Goal: Book appointment/travel/reservation

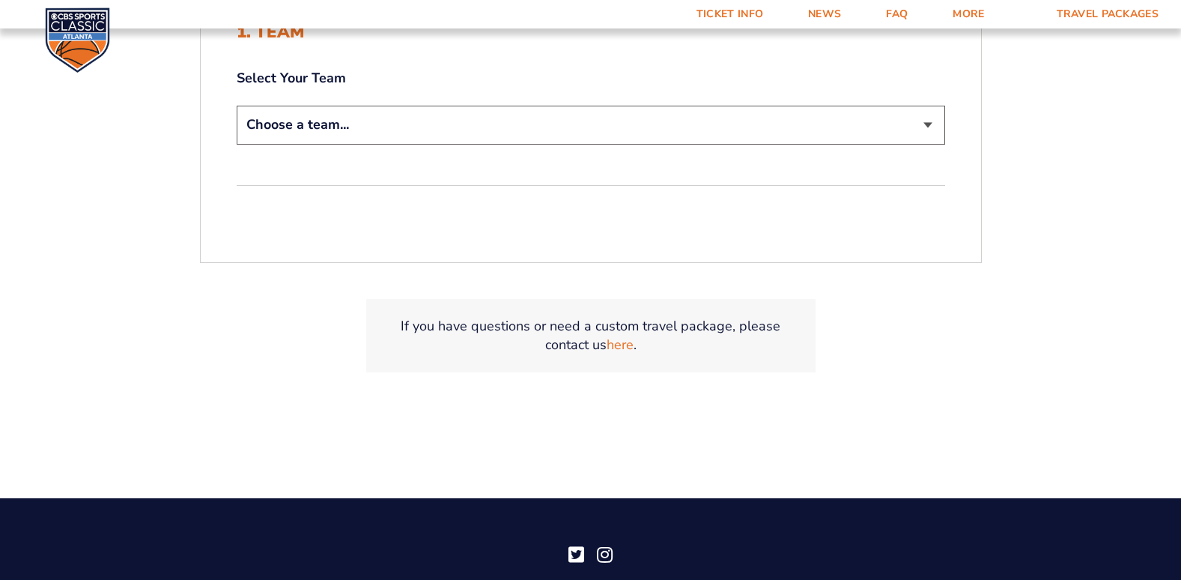
scroll to position [404, 0]
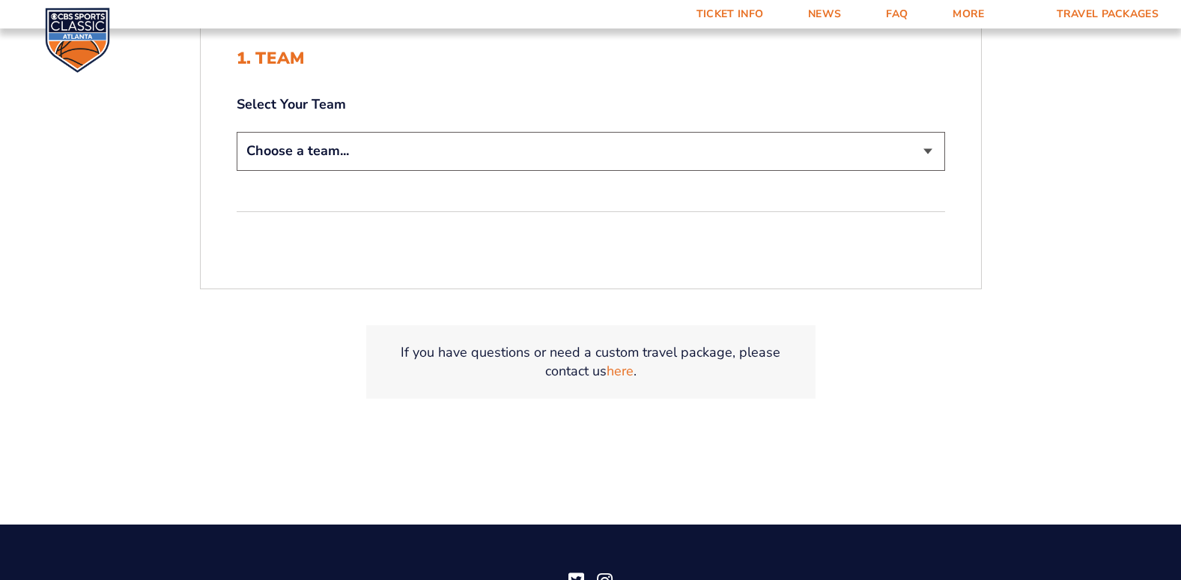
click at [765, 147] on select "Choose a team... [US_STATE] Wildcats [US_STATE] State Buckeyes [US_STATE] Tar H…" at bounding box center [591, 151] width 709 height 38
select select "12956"
click at [237, 132] on select "Choose a team... [US_STATE] Wildcats [US_STATE] State Buckeyes [US_STATE] Tar H…" at bounding box center [591, 151] width 709 height 38
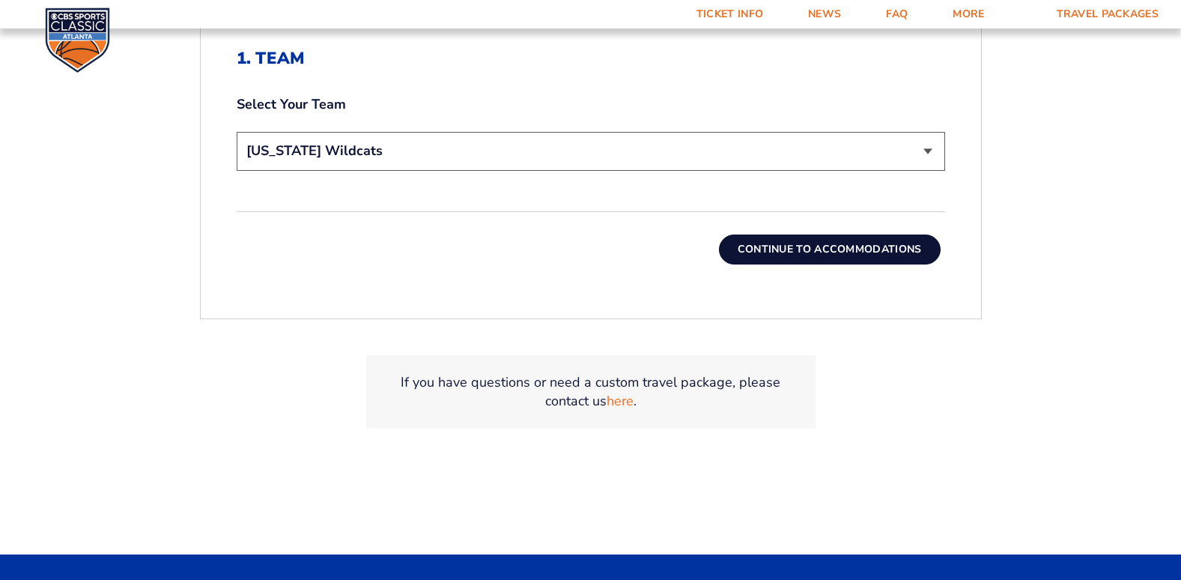
click at [847, 245] on button "Continue To Accommodations" at bounding box center [830, 249] width 222 height 30
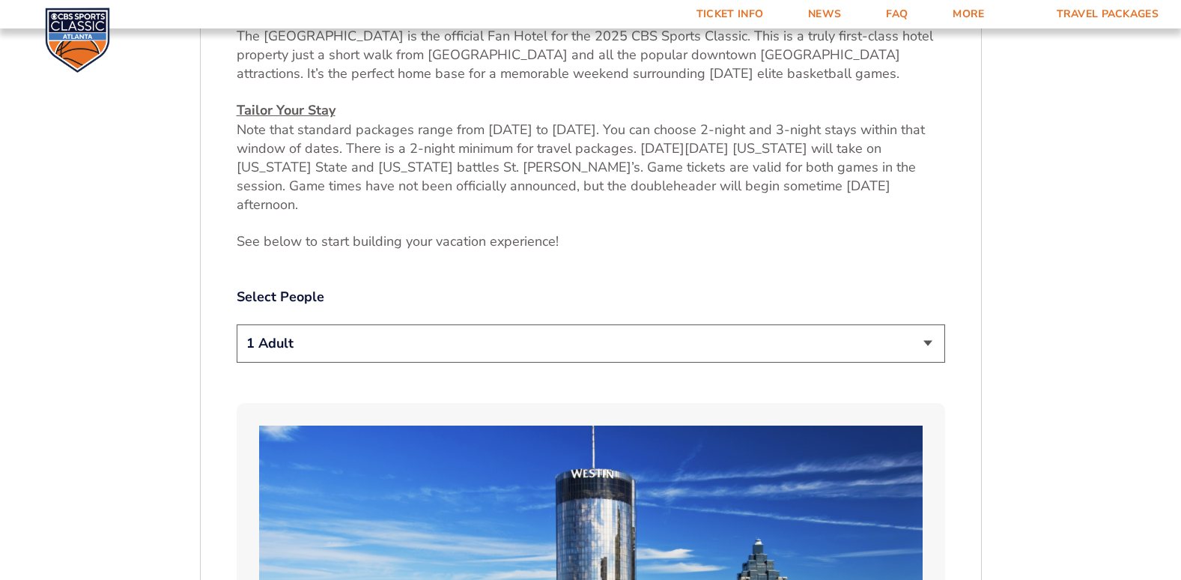
scroll to position [664, 0]
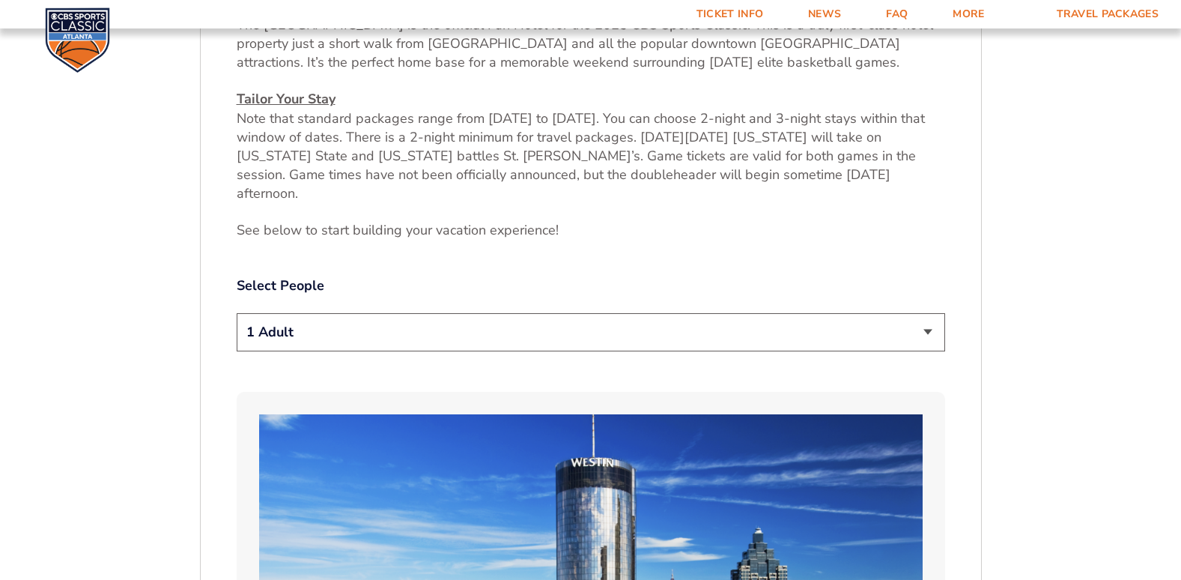
click at [865, 313] on select "1 Adult 2 Adults 3 Adults 4 Adults 2 Adults + 1 Child 2 Adults + 2 Children 2 A…" at bounding box center [591, 332] width 709 height 38
click at [237, 313] on select "1 Adult 2 Adults 3 Adults 4 Adults 2 Adults + 1 Child 2 Adults + 2 Children 2 A…" at bounding box center [591, 332] width 709 height 38
select select "2 Adults + 3 Children"
drag, startPoint x: 1175, startPoint y: 566, endPoint x: 1180, endPoint y: 579, distance: 13.8
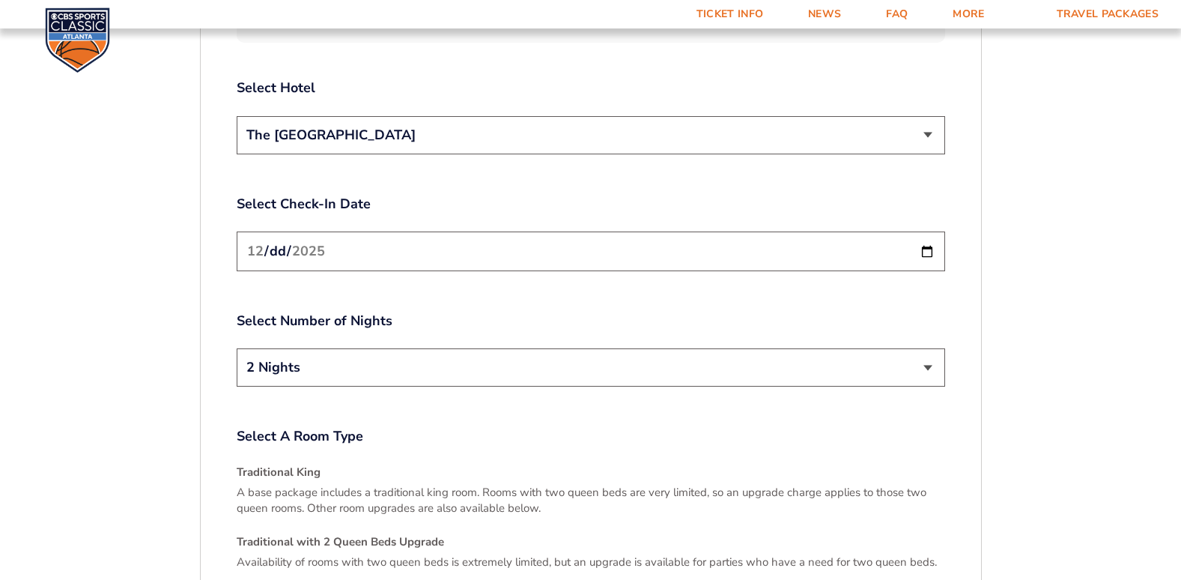
scroll to position [1907, 0]
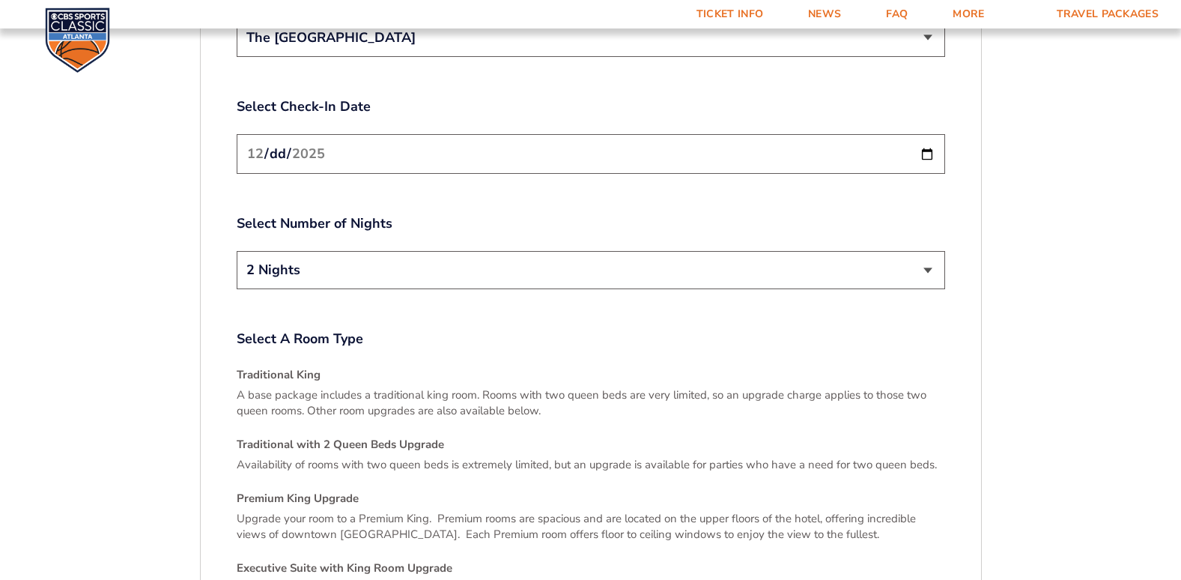
click at [435, 437] on h4 "Traditional with 2 Queen Beds Upgrade" at bounding box center [591, 445] width 709 height 16
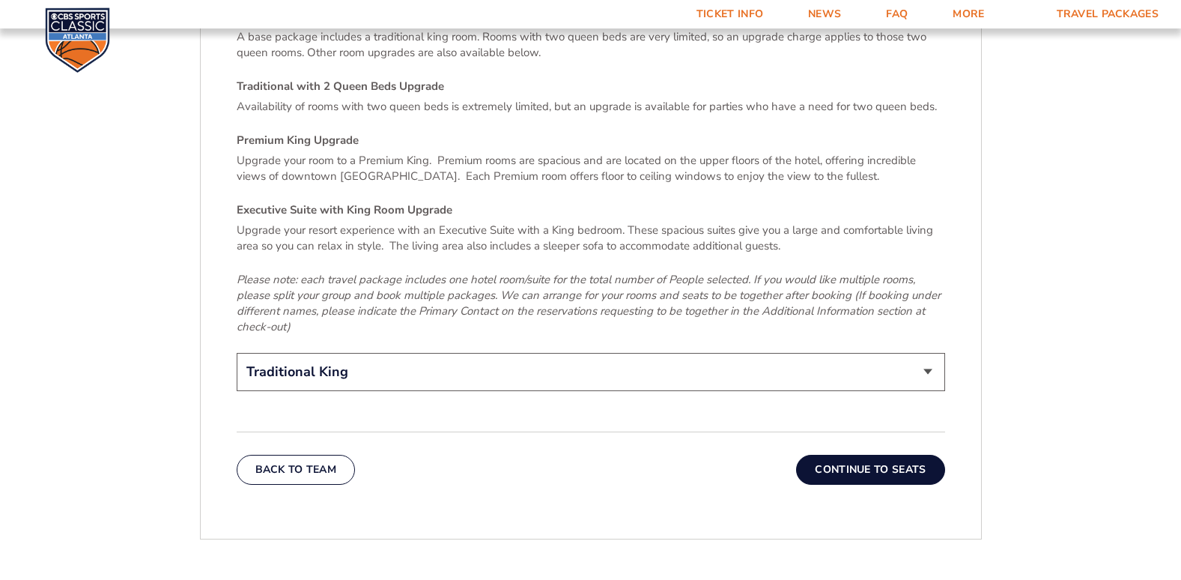
scroll to position [2279, 0]
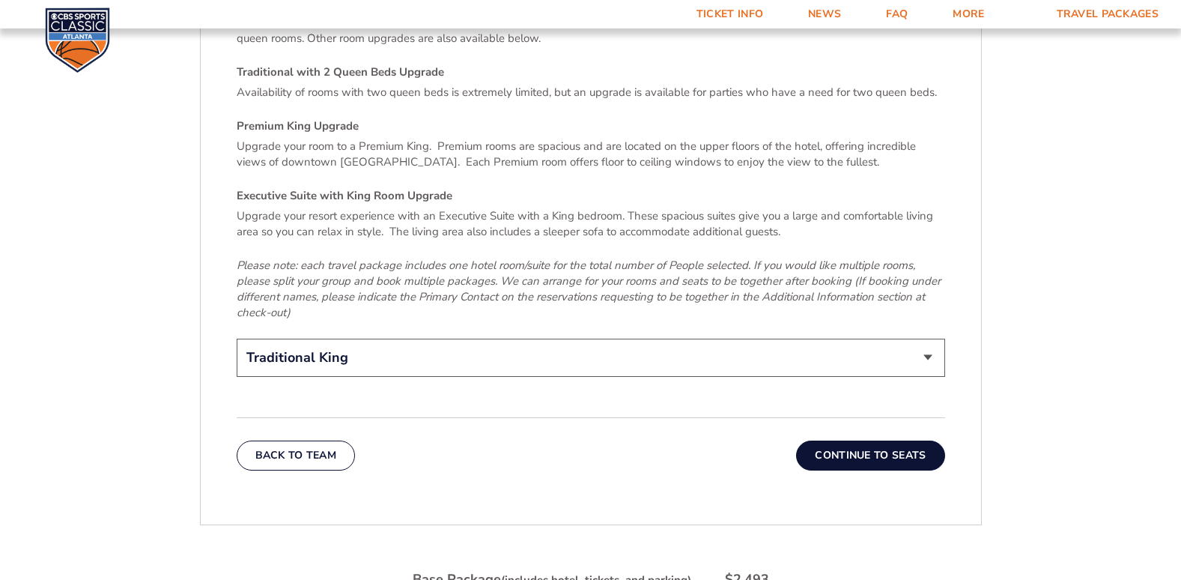
click at [926, 339] on select "Traditional King Traditional with 2 Queen Beds Upgrade (+$45 per night) Premium…" at bounding box center [591, 358] width 709 height 38
select select "Traditional with 2 Queen Beds Upgrade"
click at [237, 339] on select "Traditional King Traditional with 2 Queen Beds Upgrade (+$45 per night) Premium…" at bounding box center [591, 358] width 709 height 38
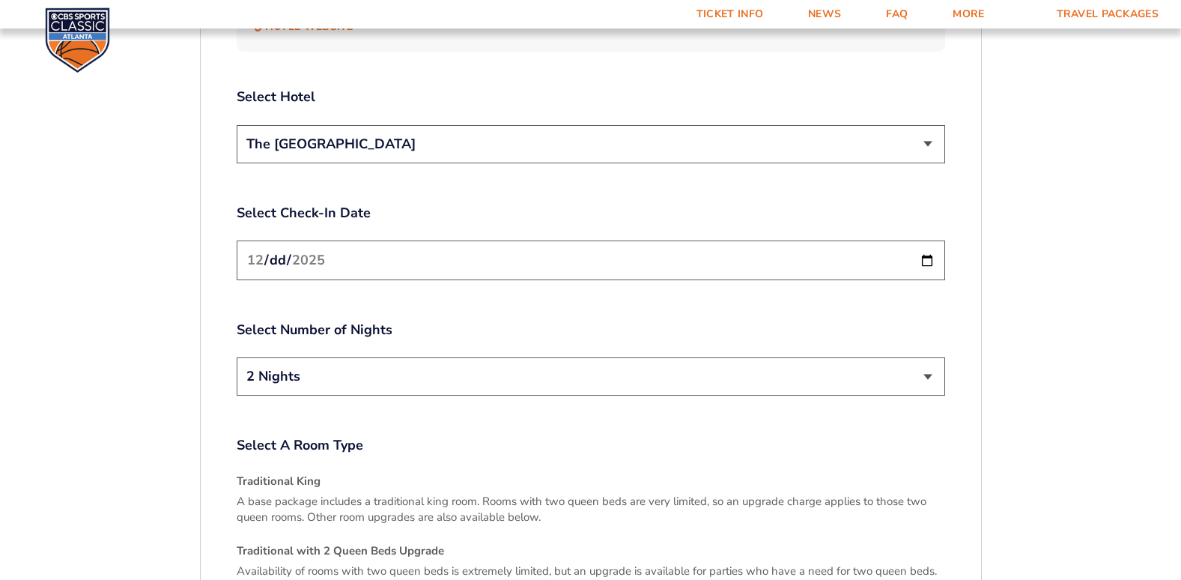
scroll to position [1647, 0]
